Goal: Find specific page/section: Find specific page/section

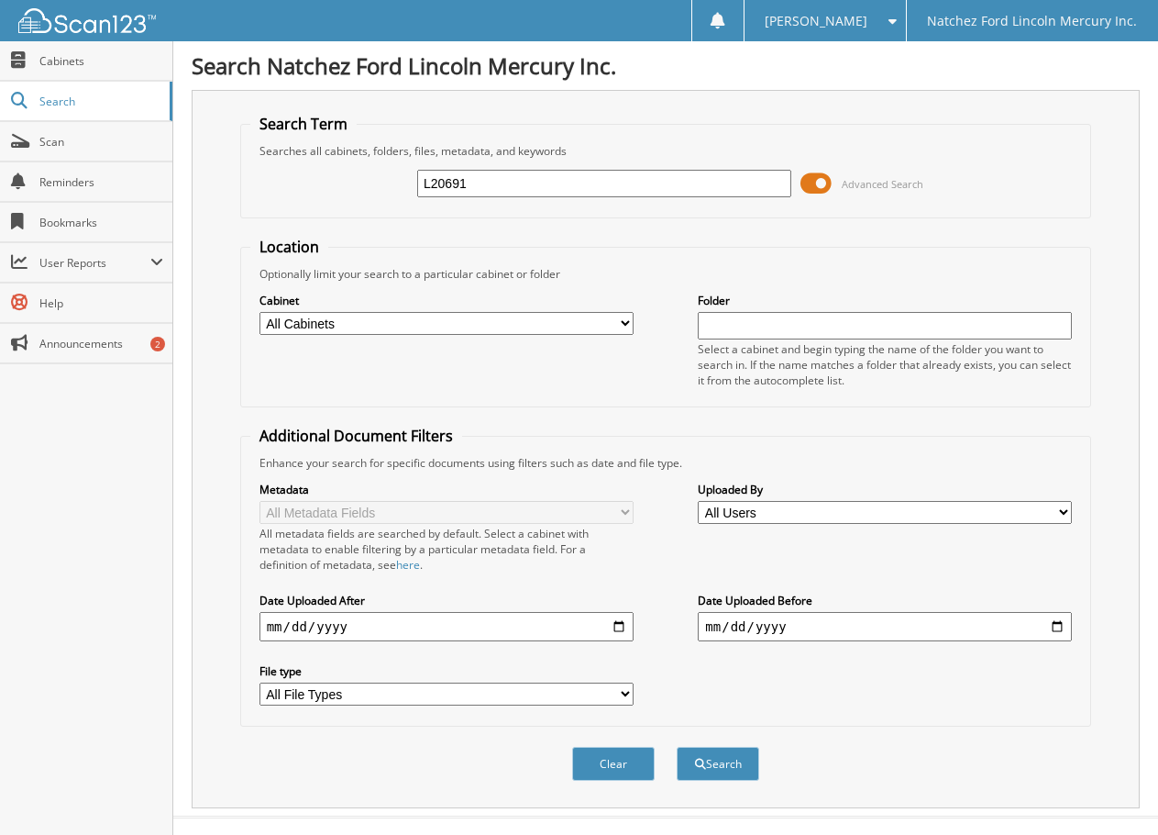
type input "L20691"
click at [677, 746] on button "Search" at bounding box center [718, 763] width 83 height 34
click at [616, 321] on select "All Cabinets ACCOUNTS PAYABLE ACCOUNTS RECEIVABLE AUTO GROUP SOUTH MGMT BANKS R…" at bounding box center [447, 323] width 374 height 23
select select "32051"
click at [260, 312] on select "All Cabinets ACCOUNTS PAYABLE ACCOUNTS RECEIVABLE AUTO GROUP SOUTH MGMT BANKS R…" at bounding box center [447, 323] width 374 height 23
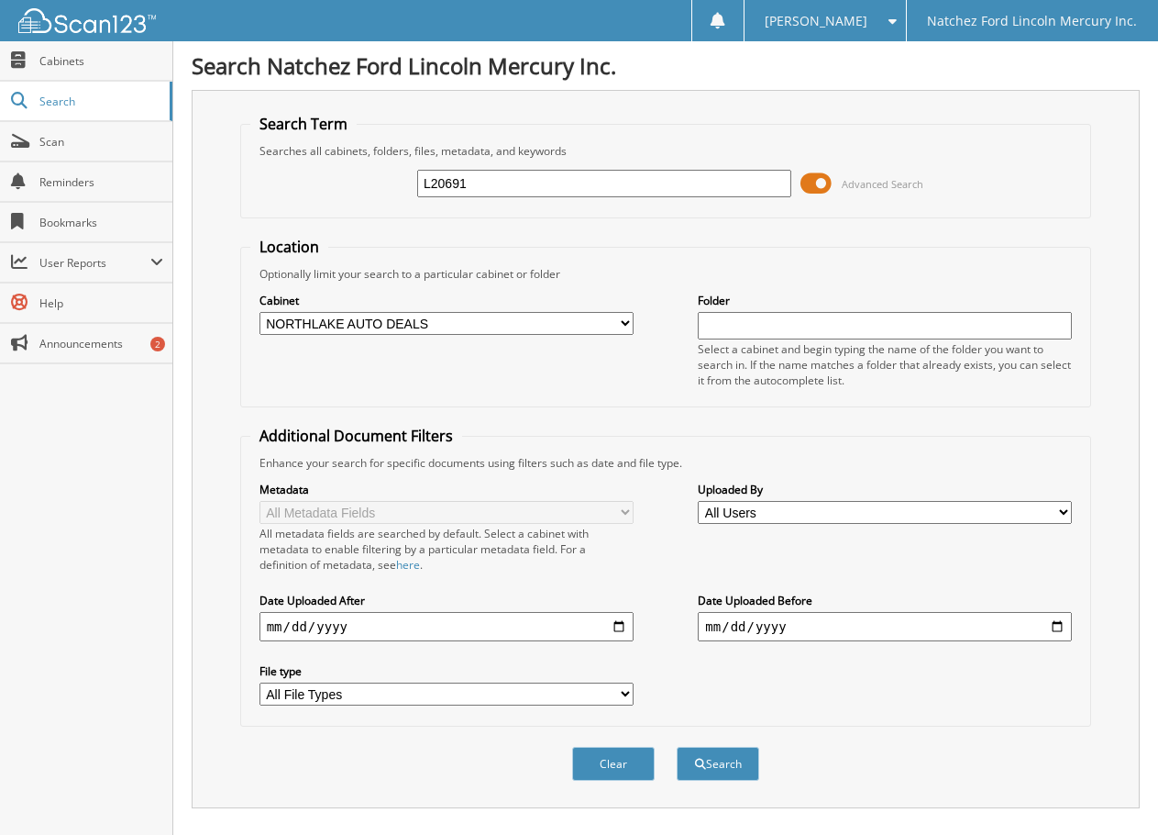
click at [901, 726] on fieldset "Additional Document Filters Enhance your search for specific documents using fi…" at bounding box center [666, 576] width 852 height 301
click at [721, 764] on button "Search" at bounding box center [718, 763] width 83 height 34
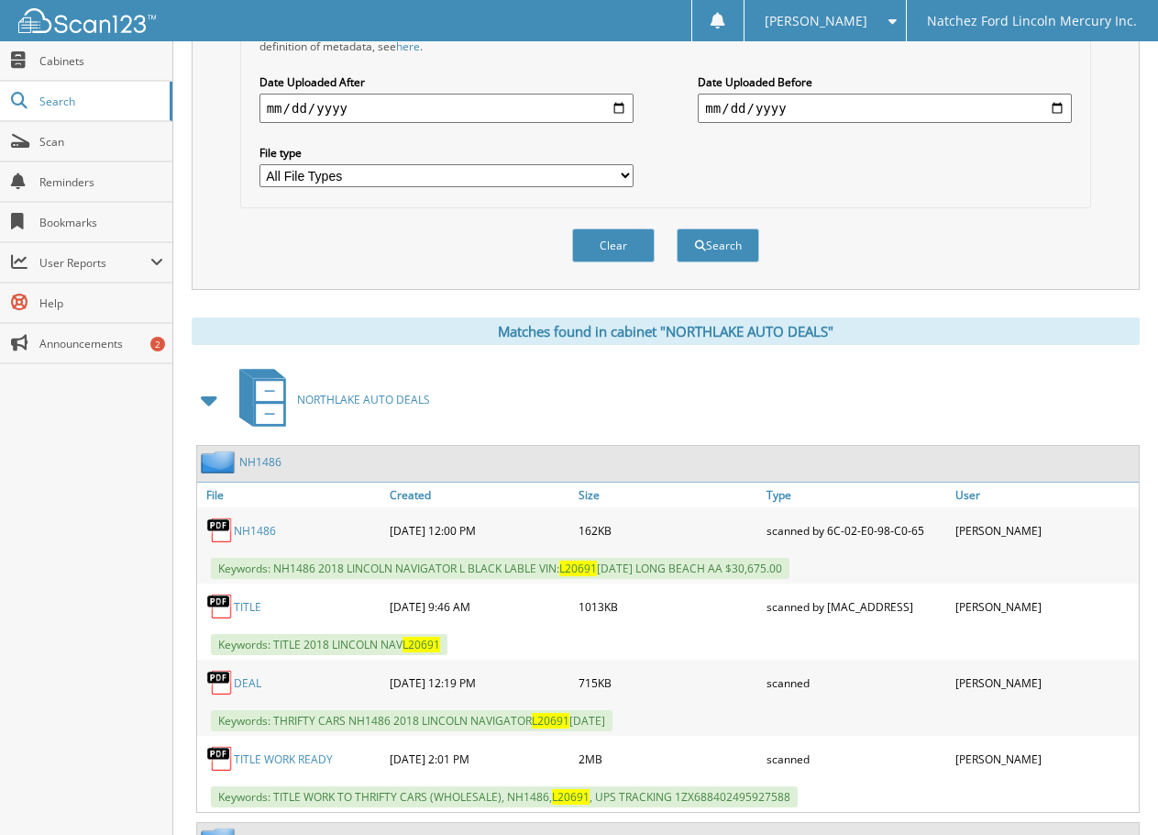
scroll to position [550, 0]
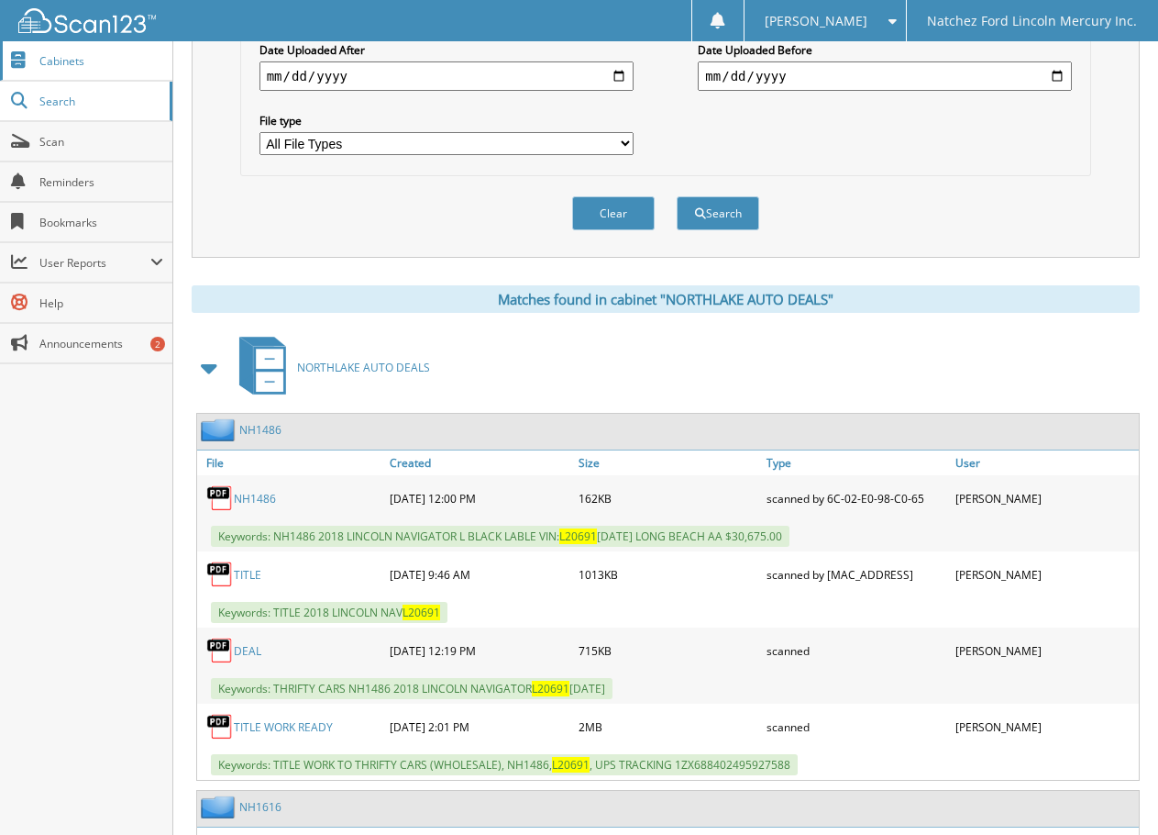
click at [81, 61] on span "Cabinets" at bounding box center [101, 61] width 124 height 16
